Goal: Check status: Check status

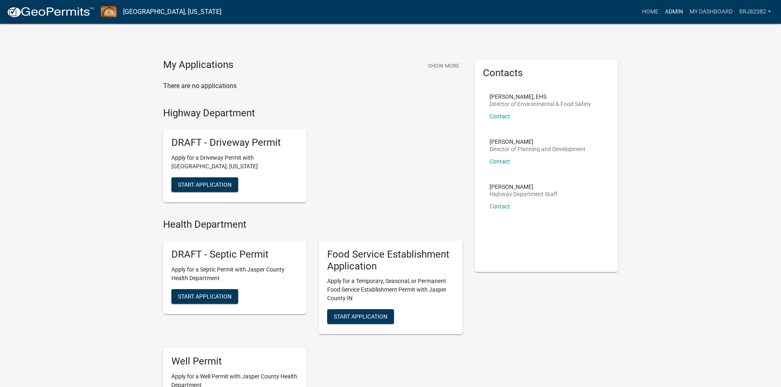
click at [666, 15] on link "Admin" at bounding box center [674, 12] width 25 height 16
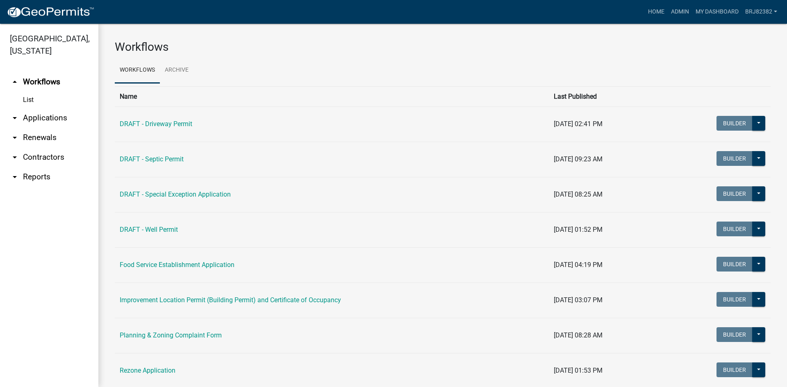
drag, startPoint x: 45, startPoint y: 120, endPoint x: 81, endPoint y: 129, distance: 37.2
click at [45, 121] on link "arrow_drop_down Applications" at bounding box center [49, 118] width 98 height 20
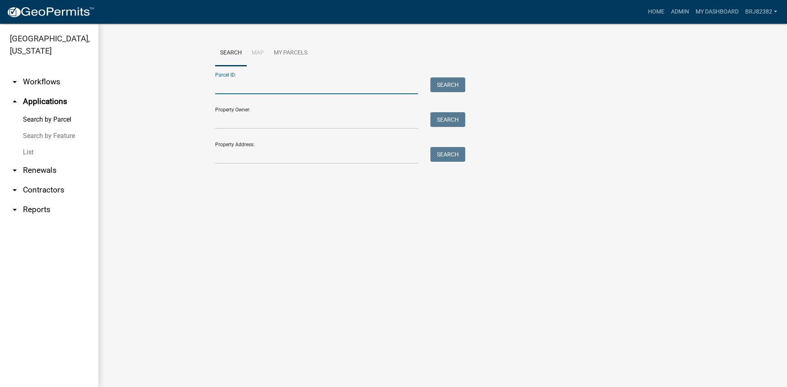
click at [289, 86] on input "Parcel ID:" at bounding box center [316, 85] width 203 height 17
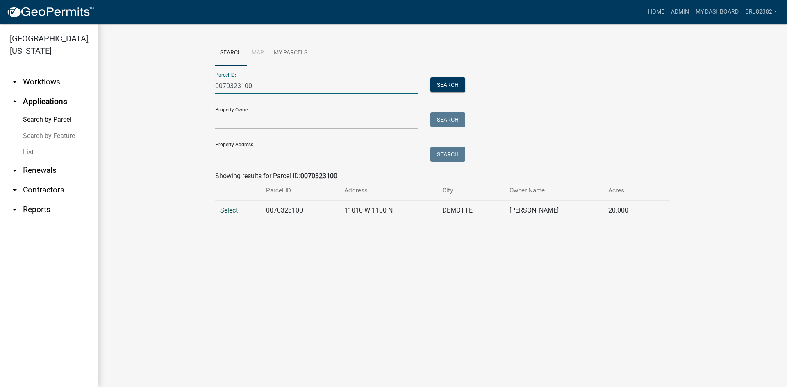
type input "0070323100"
click at [223, 212] on span "Select" at bounding box center [229, 211] width 18 height 8
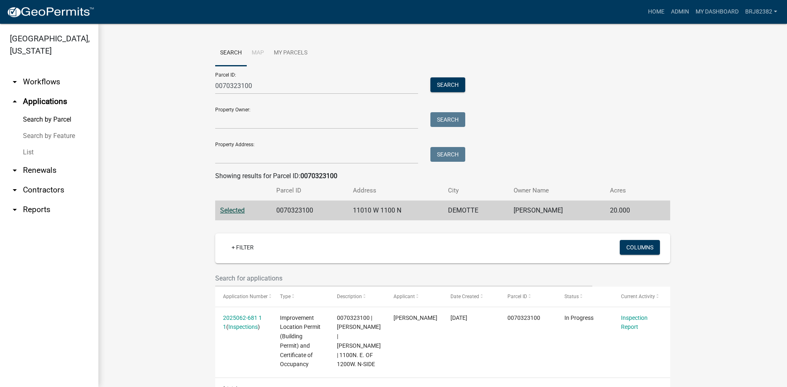
scroll to position [28, 0]
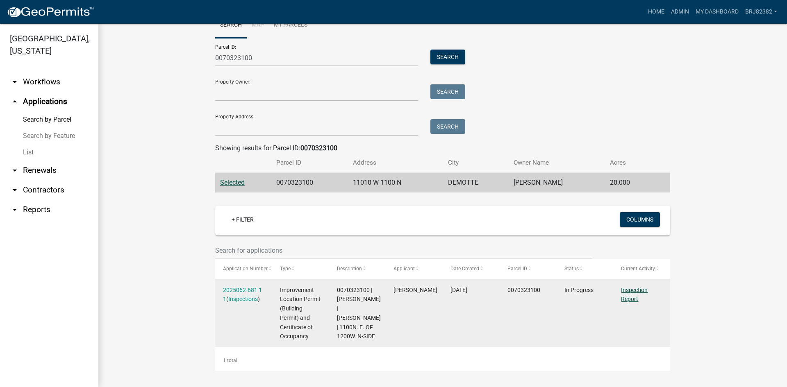
click at [629, 297] on link "Inspection Report" at bounding box center [634, 295] width 27 height 16
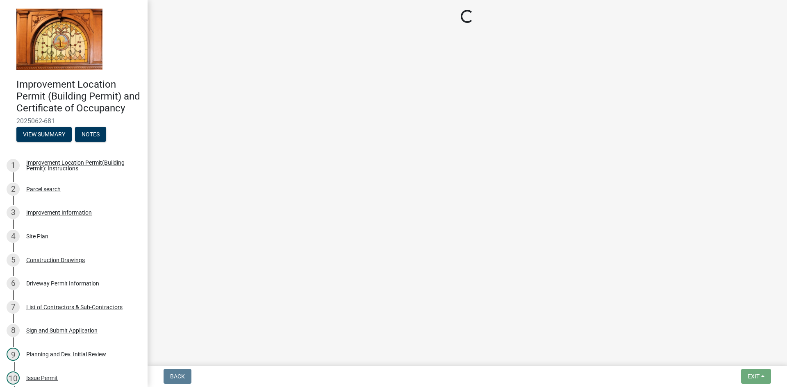
select select "62bb873c-c571-4454-ac8a-8c216551e2a3"
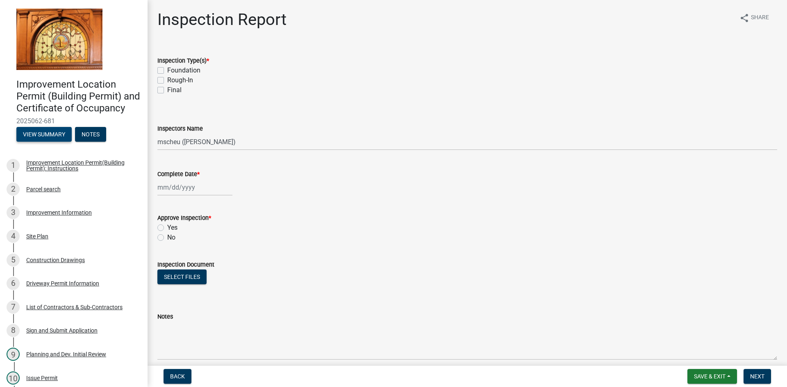
click at [42, 142] on button "View Summary" at bounding box center [43, 134] width 55 height 15
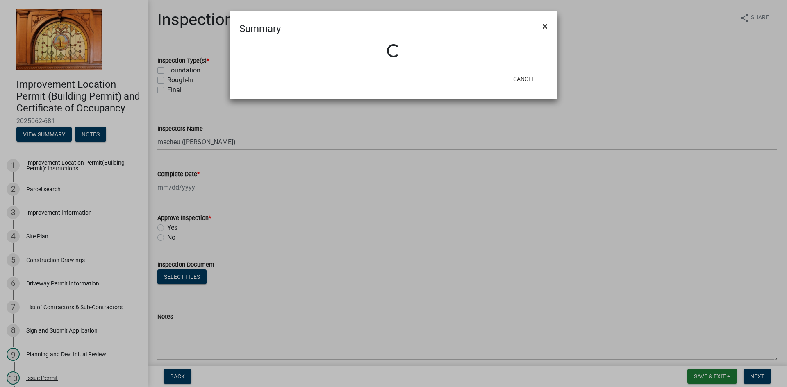
click at [546, 27] on button "×" at bounding box center [545, 26] width 18 height 23
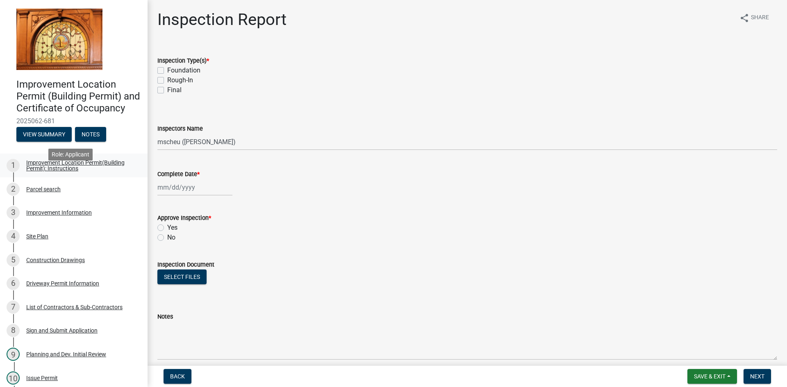
click at [38, 171] on div "Improvement Location Permit(Building Permit): Instructions" at bounding box center [80, 165] width 108 height 11
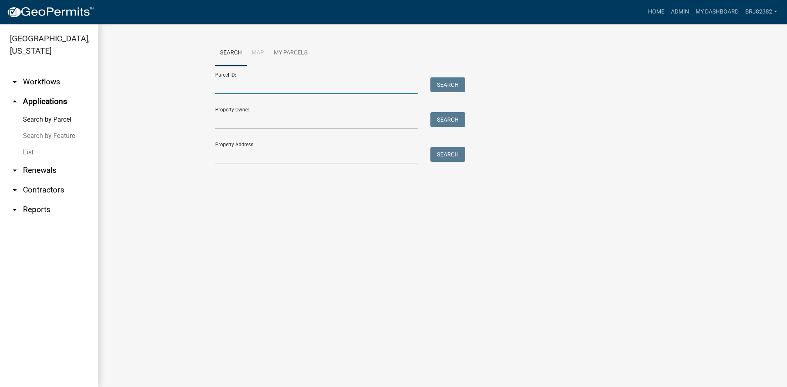
click at [223, 86] on input "Parcel ID:" at bounding box center [316, 85] width 203 height 17
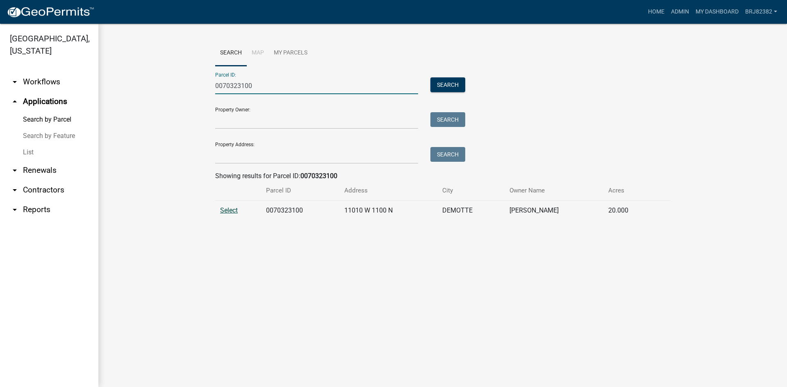
type input "0070323100"
click at [235, 208] on span "Select" at bounding box center [229, 211] width 18 height 8
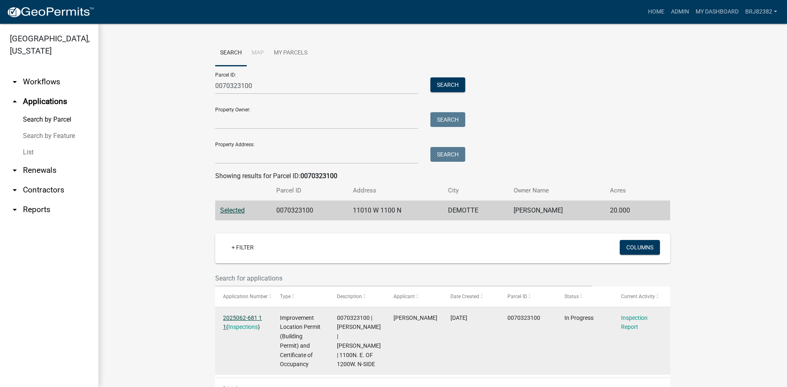
click at [234, 316] on link "2025062-681 1 1" at bounding box center [242, 323] width 39 height 16
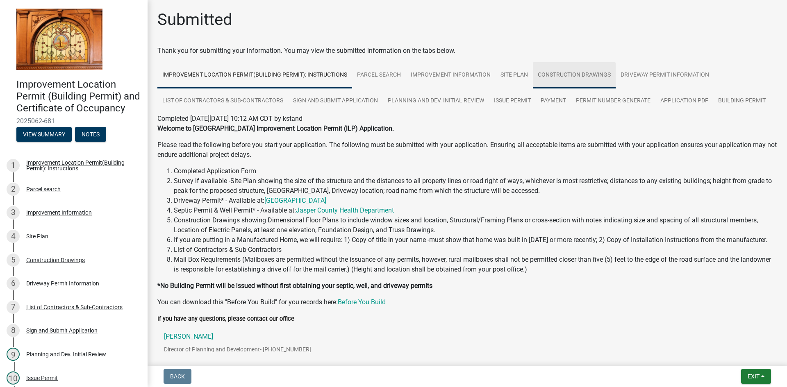
click at [585, 78] on link "Construction Drawings" at bounding box center [574, 75] width 83 height 26
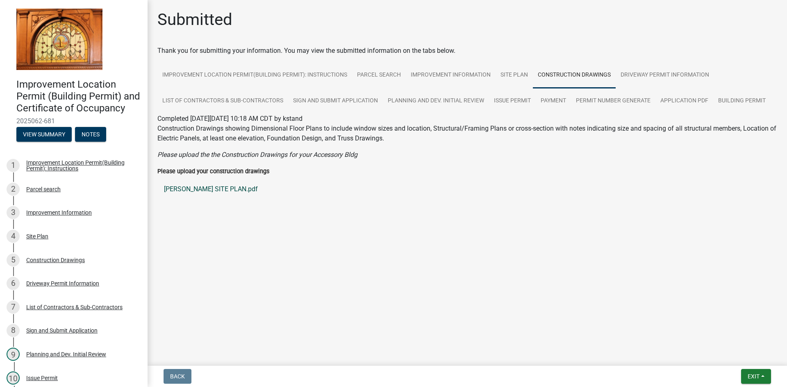
click at [190, 188] on link "[PERSON_NAME] SITE PLAN.pdf" at bounding box center [467, 190] width 620 height 20
click at [699, 102] on link "Application PDF" at bounding box center [684, 101] width 58 height 26
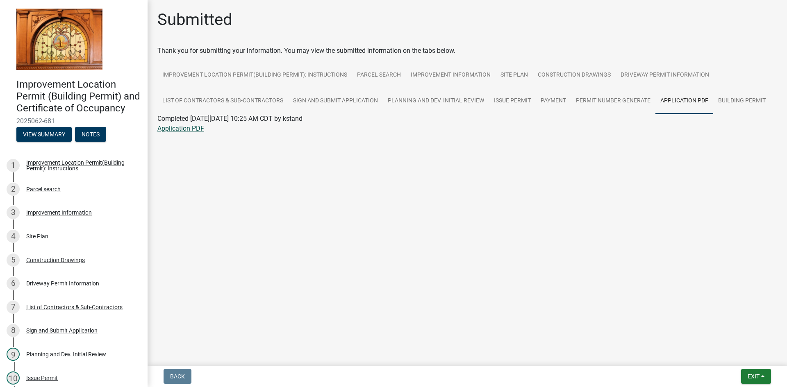
click at [171, 128] on link "Application PDF" at bounding box center [180, 129] width 47 height 8
click at [282, 222] on main "Submitted Thank you for submitting your information. You may view the submitted…" at bounding box center [468, 181] width 640 height 363
